Goal: Task Accomplishment & Management: Manage account settings

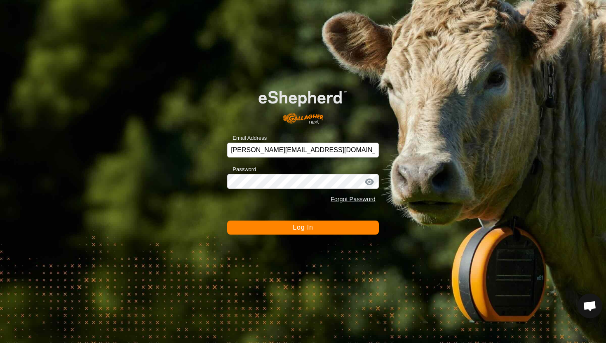
click at [356, 231] on button "Log In" at bounding box center [303, 227] width 152 height 14
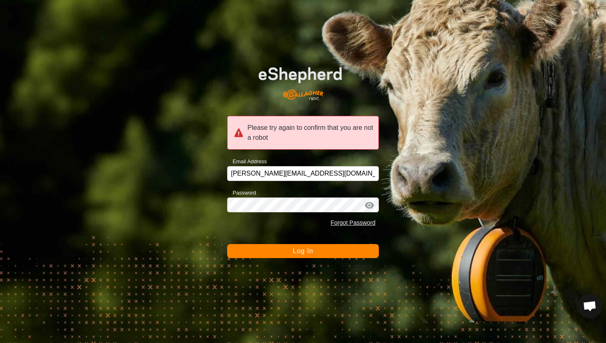
click at [329, 251] on button "Log In" at bounding box center [303, 251] width 152 height 14
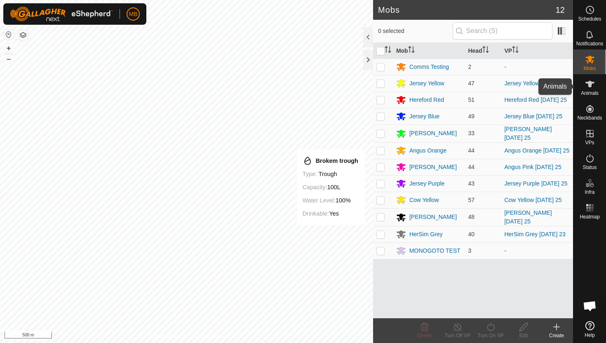
click at [590, 84] on icon at bounding box center [589, 84] width 9 height 7
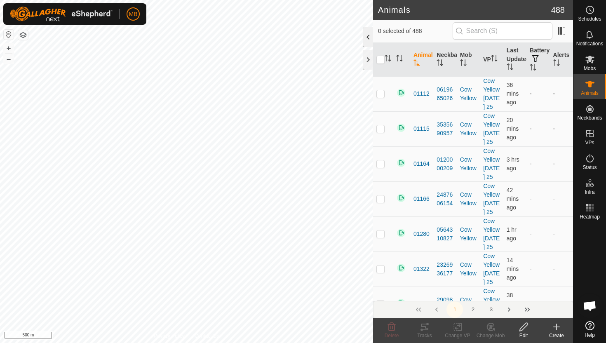
click at [369, 40] on div at bounding box center [368, 37] width 10 height 20
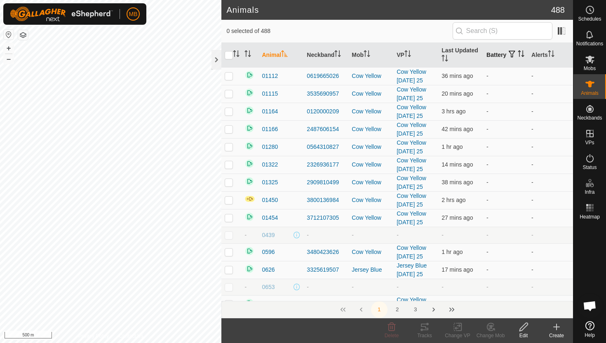
click at [517, 56] on icon "Activate to sort" at bounding box center [520, 53] width 7 height 7
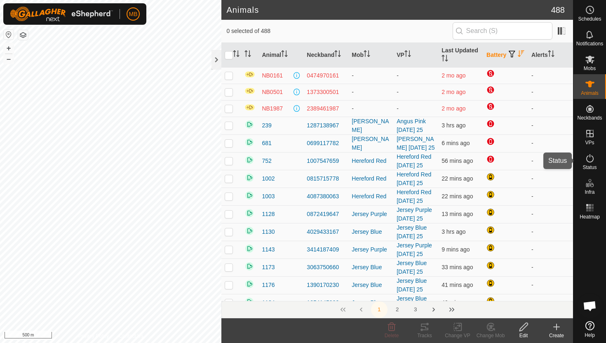
click at [589, 159] on icon at bounding box center [590, 158] width 10 height 10
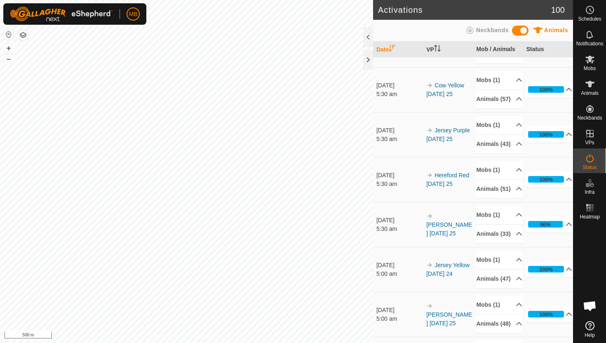
scroll to position [37, 0]
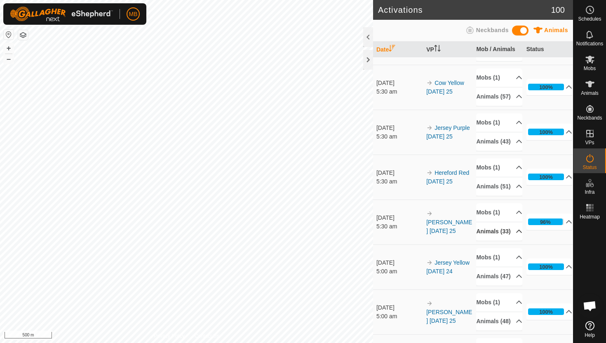
click at [515, 241] on p-accordion-header "Animals (33)" at bounding box center [499, 231] width 46 height 19
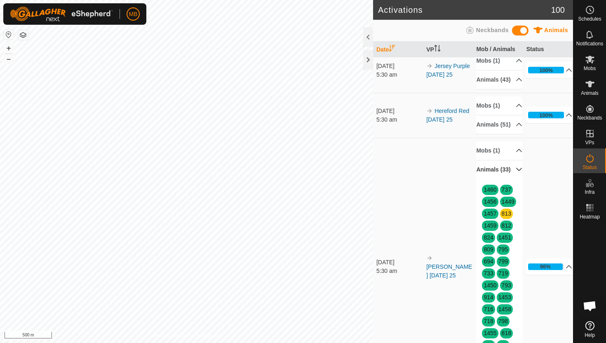
scroll to position [58, 0]
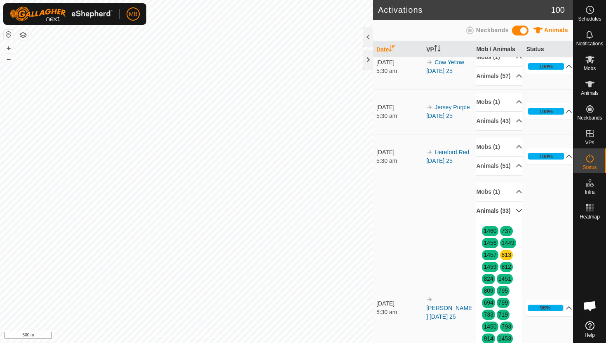
click at [513, 220] on p-accordion-header "Animals (33)" at bounding box center [499, 210] width 46 height 19
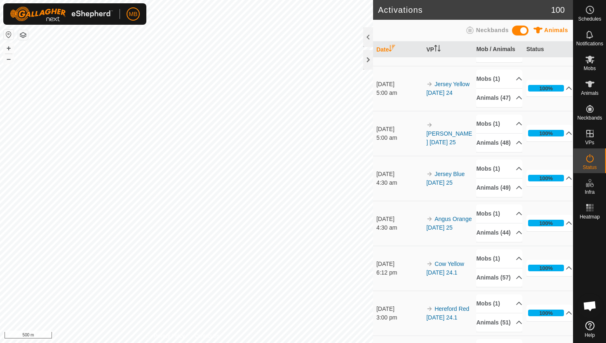
scroll to position [0, 0]
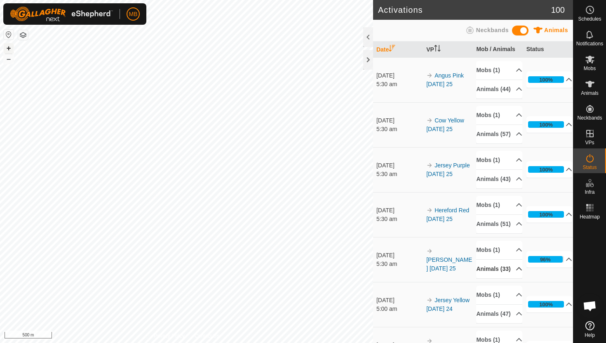
click at [6, 47] on button "+" at bounding box center [9, 48] width 10 height 10
click at [591, 83] on icon at bounding box center [589, 84] width 9 height 7
